Goal: Task Accomplishment & Management: Complete application form

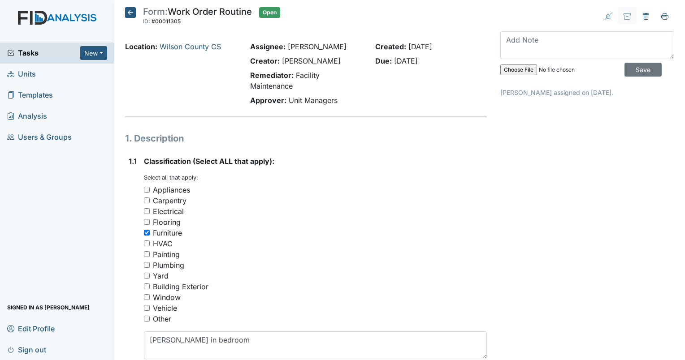
scroll to position [224, 0]
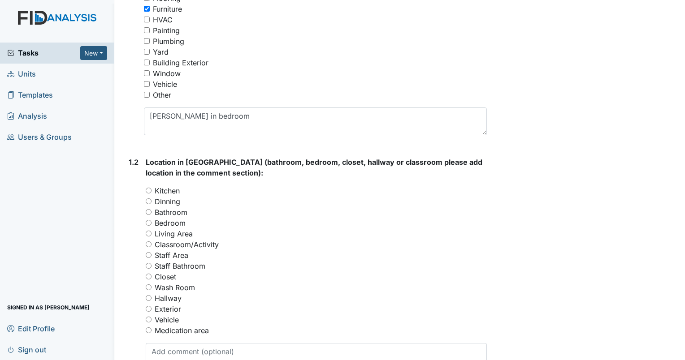
type textarea "Morgan in bedroom"
click at [147, 221] on input "Bedroom" at bounding box center [149, 223] width 6 height 6
radio input "true"
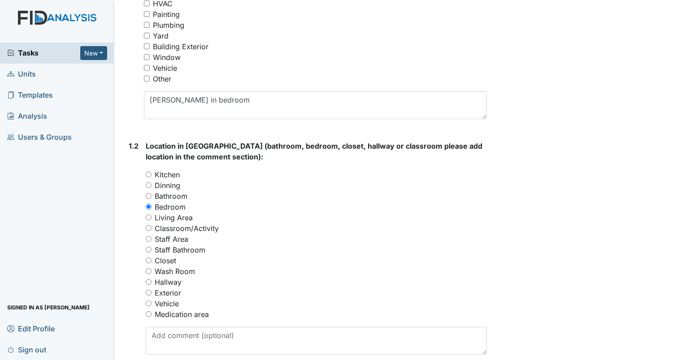
scroll to position [269, 0]
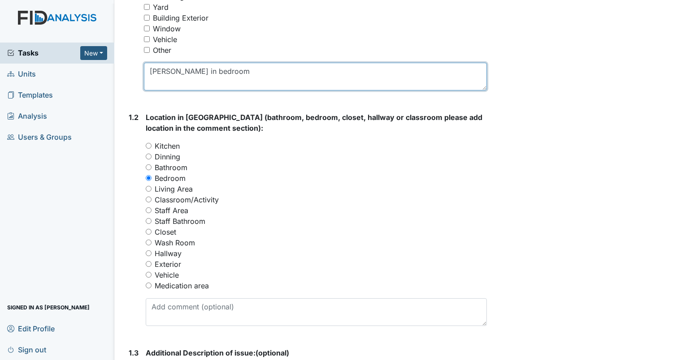
click at [238, 72] on textarea "Morgan in bedroom" at bounding box center [315, 77] width 343 height 28
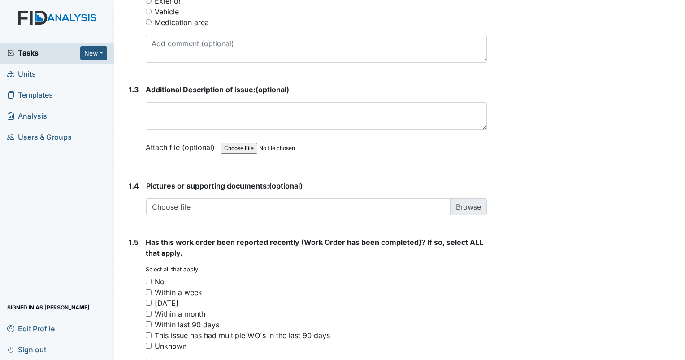
scroll to position [583, 0]
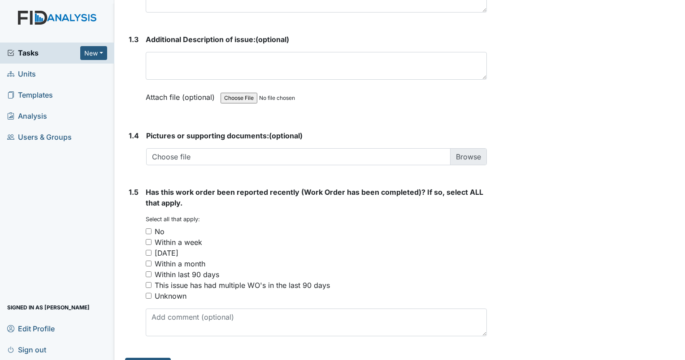
type textarea "Morgan in bedroom 5"
click at [147, 230] on input "No" at bounding box center [149, 232] width 6 height 6
checkbox input "true"
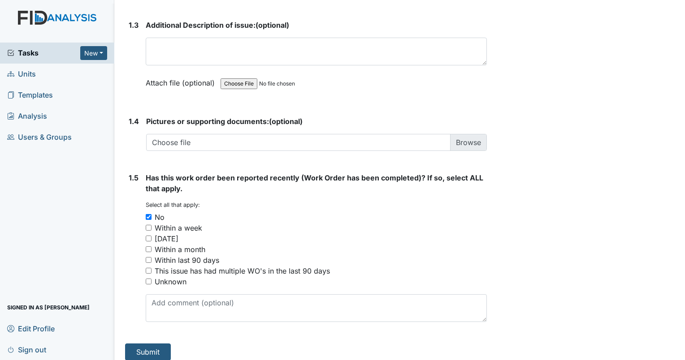
scroll to position [603, 0]
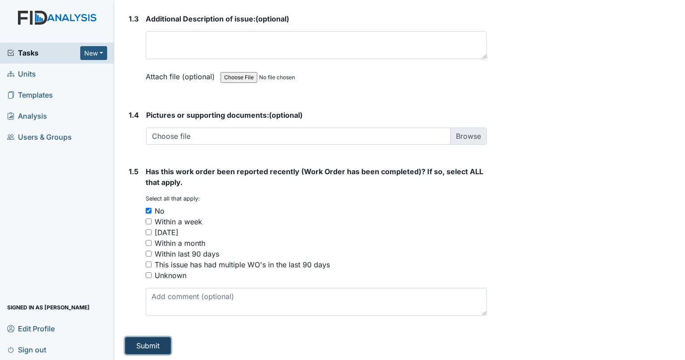
click at [156, 343] on button "Submit" at bounding box center [148, 346] width 46 height 17
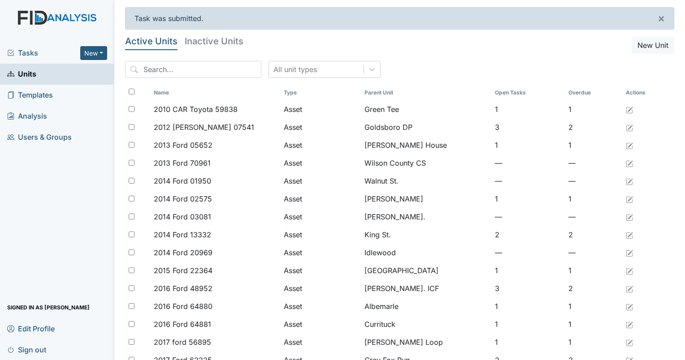
click at [43, 350] on span "Sign out" at bounding box center [26, 350] width 39 height 14
